Goal: Information Seeking & Learning: Learn about a topic

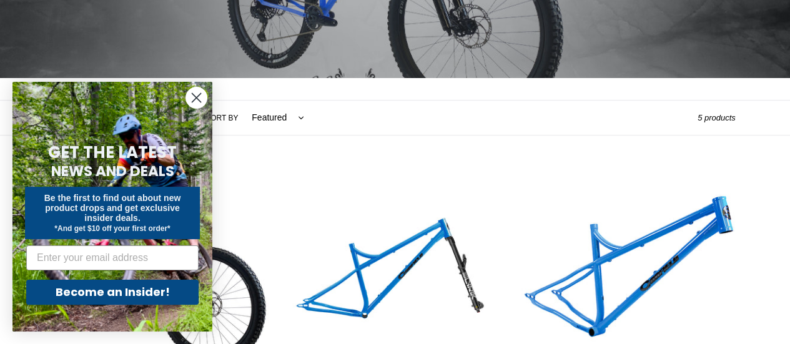
scroll to position [203, 0]
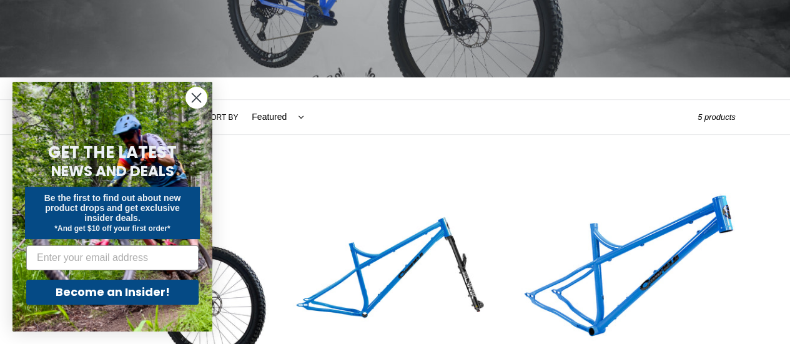
click at [197, 96] on circle "Close dialog" at bounding box center [196, 97] width 21 height 21
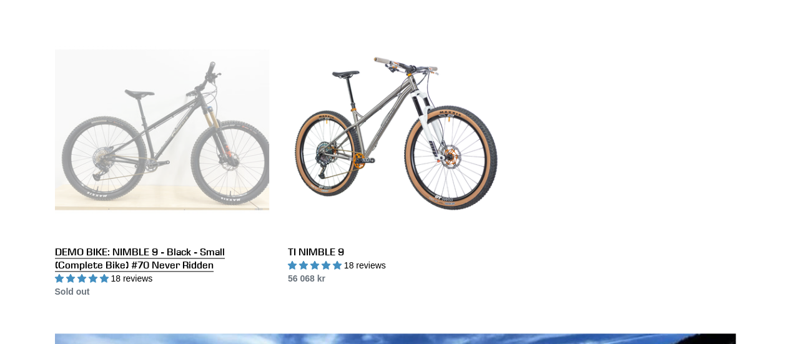
scroll to position [584, 0]
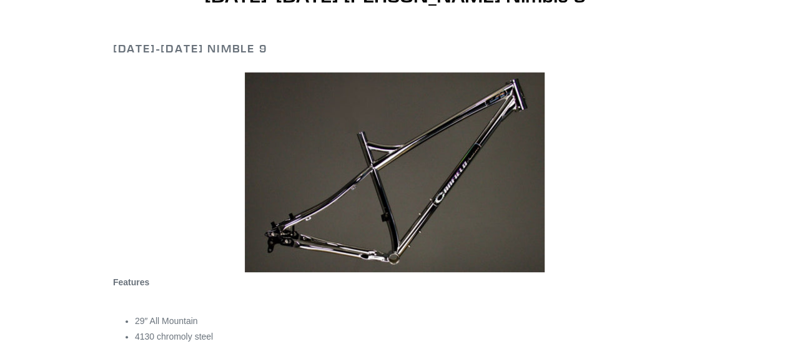
scroll to position [143, 0]
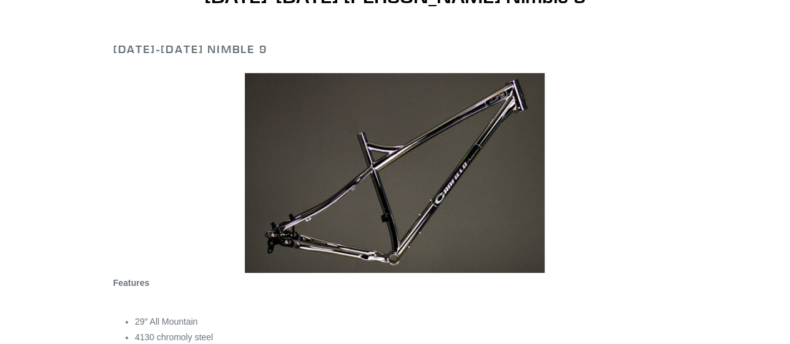
click at [177, 290] on p at bounding box center [395, 296] width 564 height 13
